Goal: Information Seeking & Learning: Check status

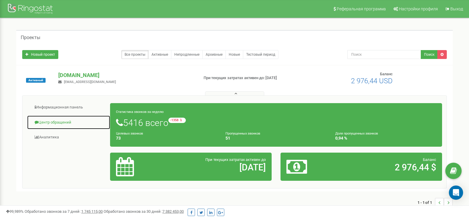
click at [62, 120] on link "Центр обращений" at bounding box center [68, 122] width 83 height 14
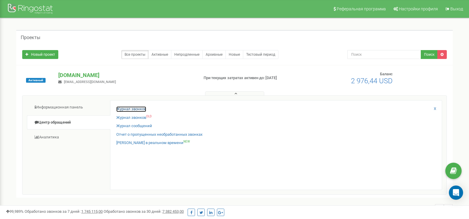
click at [136, 108] on link "Журнал звонков" at bounding box center [131, 109] width 30 height 6
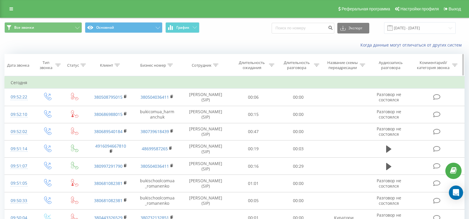
click at [118, 65] on icon at bounding box center [116, 65] width 5 height 3
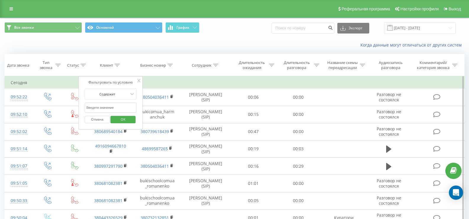
click at [103, 109] on input "text" at bounding box center [111, 107] width 52 height 10
paste input "[PHONE_NUMBER]"
click at [106, 108] on input "[PHONE_NUMBER]" at bounding box center [111, 107] width 52 height 10
click at [101, 108] on input "(044) 332-6529" at bounding box center [111, 107] width 52 height 10
click at [95, 108] on input "(044) 3326529" at bounding box center [111, 107] width 52 height 10
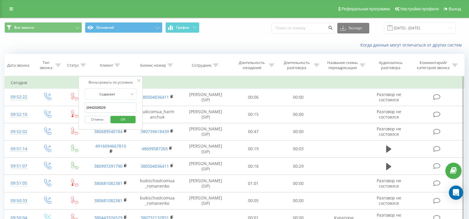
click at [88, 107] on input "(0443326529" at bounding box center [111, 107] width 52 height 10
type input "0443326529"
click at [127, 121] on span "OK" at bounding box center [123, 118] width 17 height 9
